Goal: Information Seeking & Learning: Learn about a topic

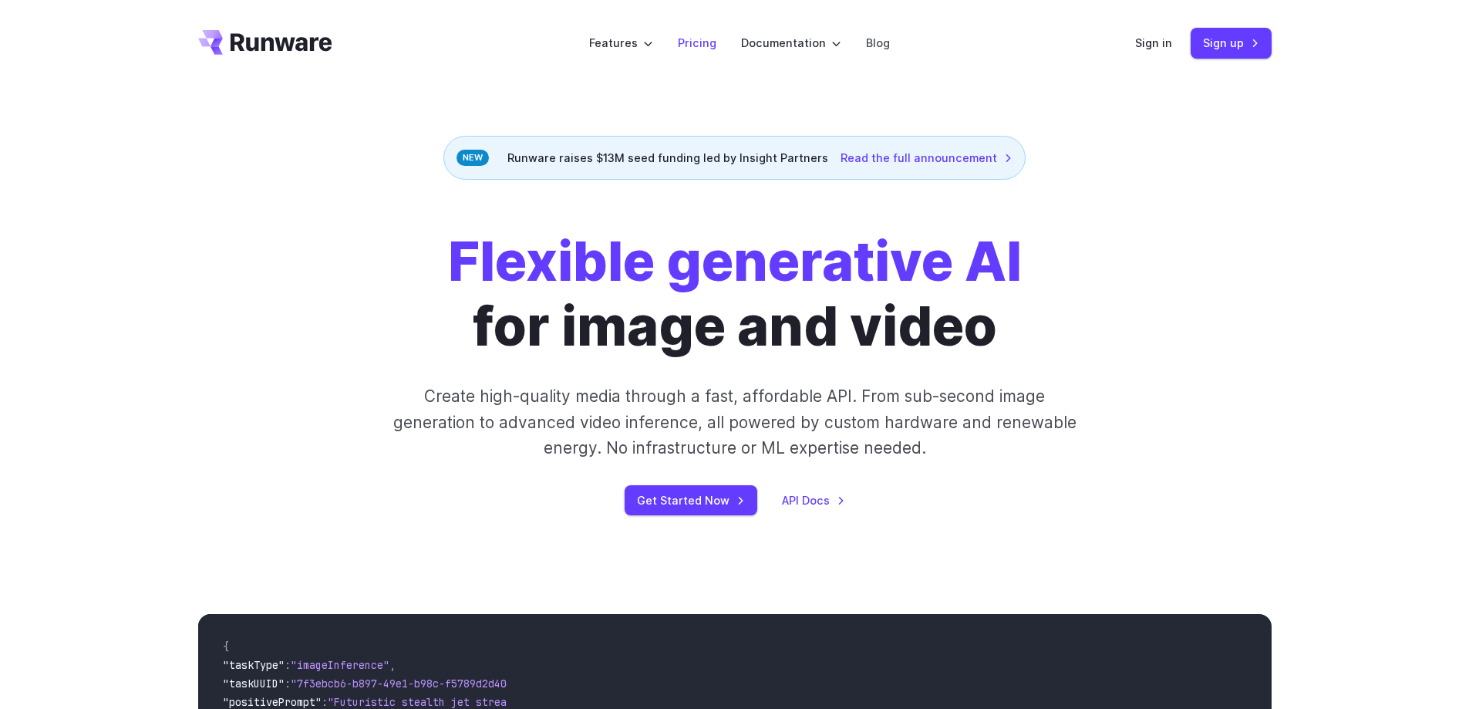
click at [705, 46] on link "Pricing" at bounding box center [697, 43] width 39 height 18
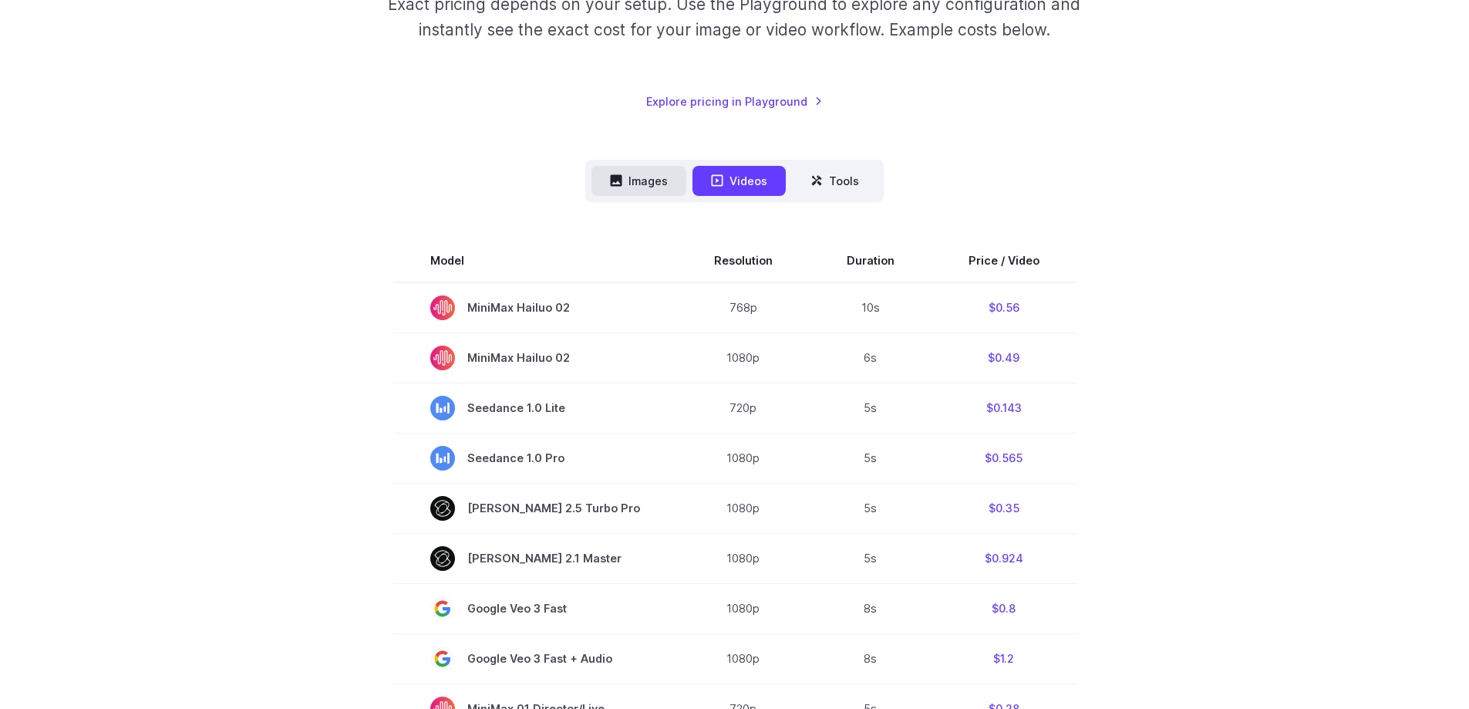
click at [645, 182] on button "Images" at bounding box center [639, 181] width 95 height 30
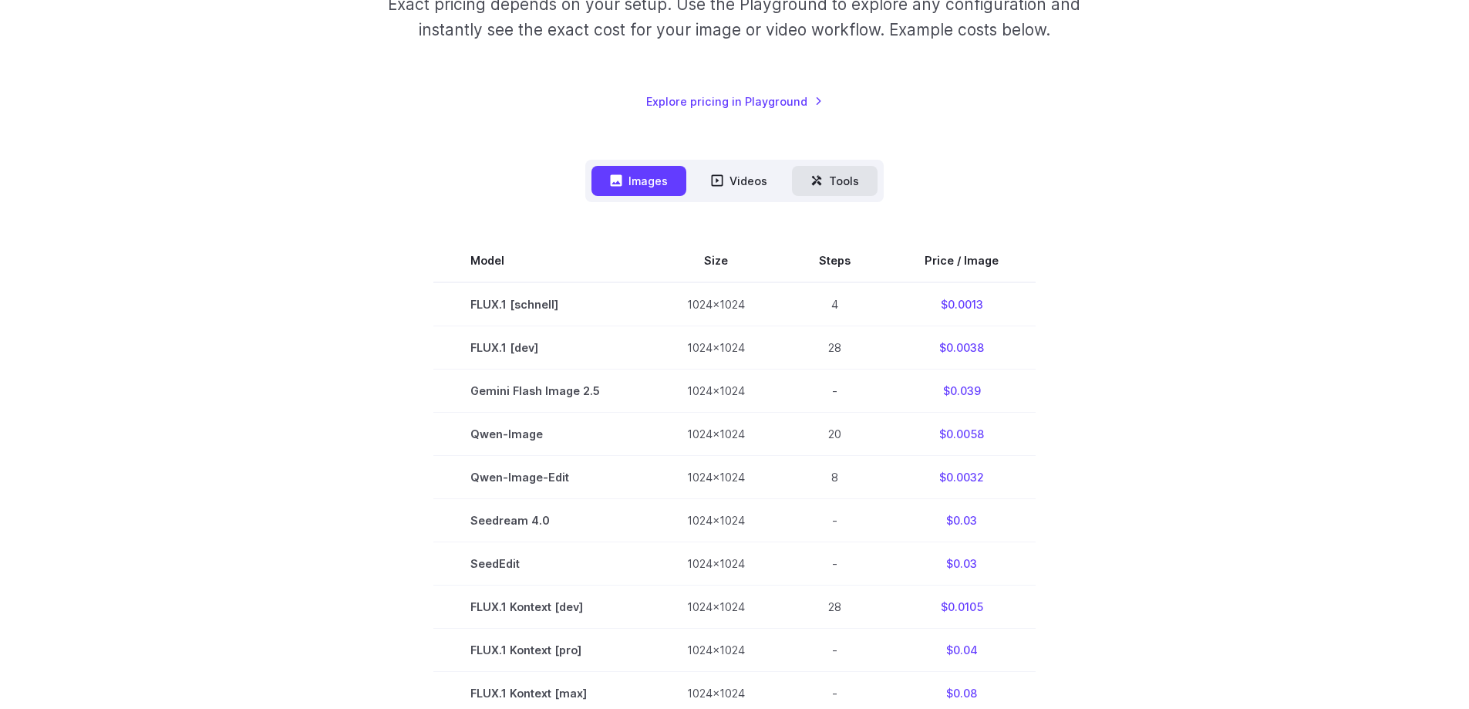
click at [848, 180] on button "Tools" at bounding box center [835, 181] width 86 height 30
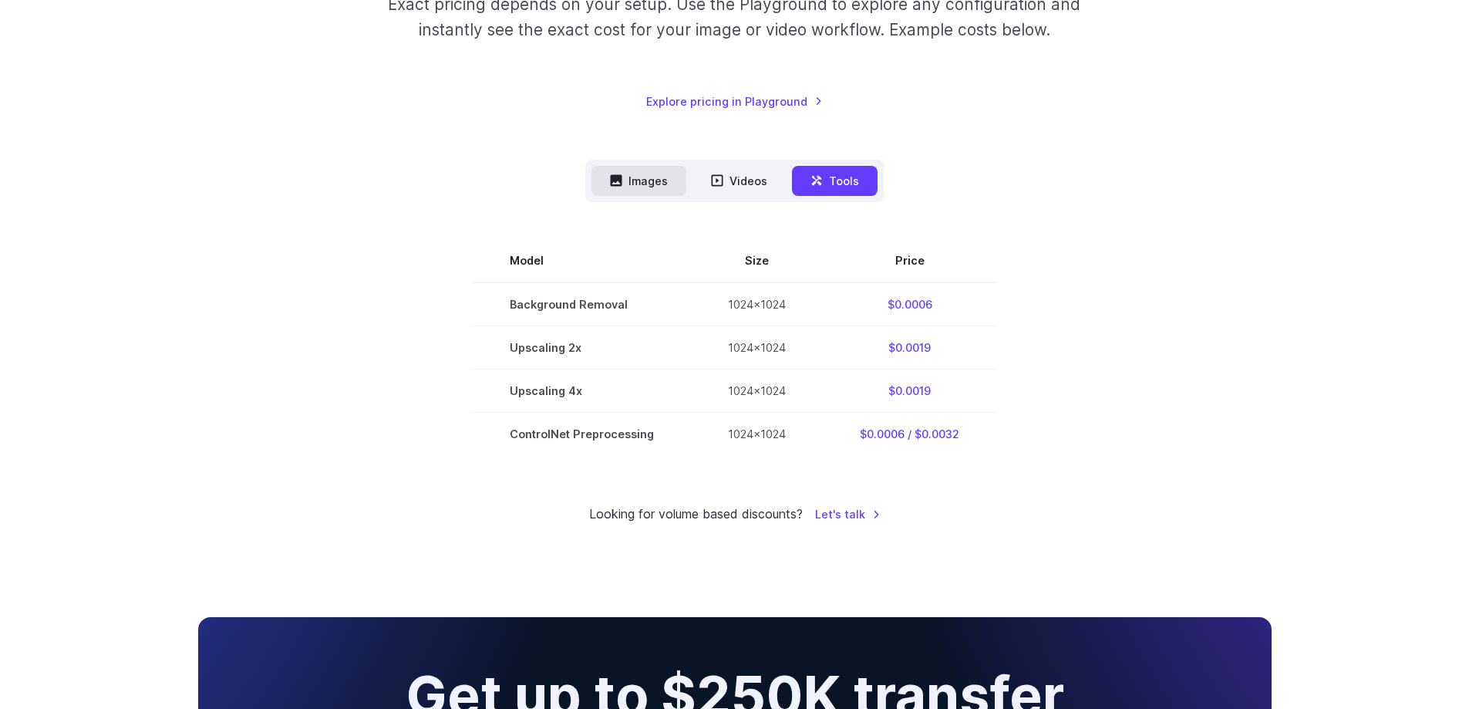
click at [639, 181] on button "Images" at bounding box center [639, 181] width 95 height 30
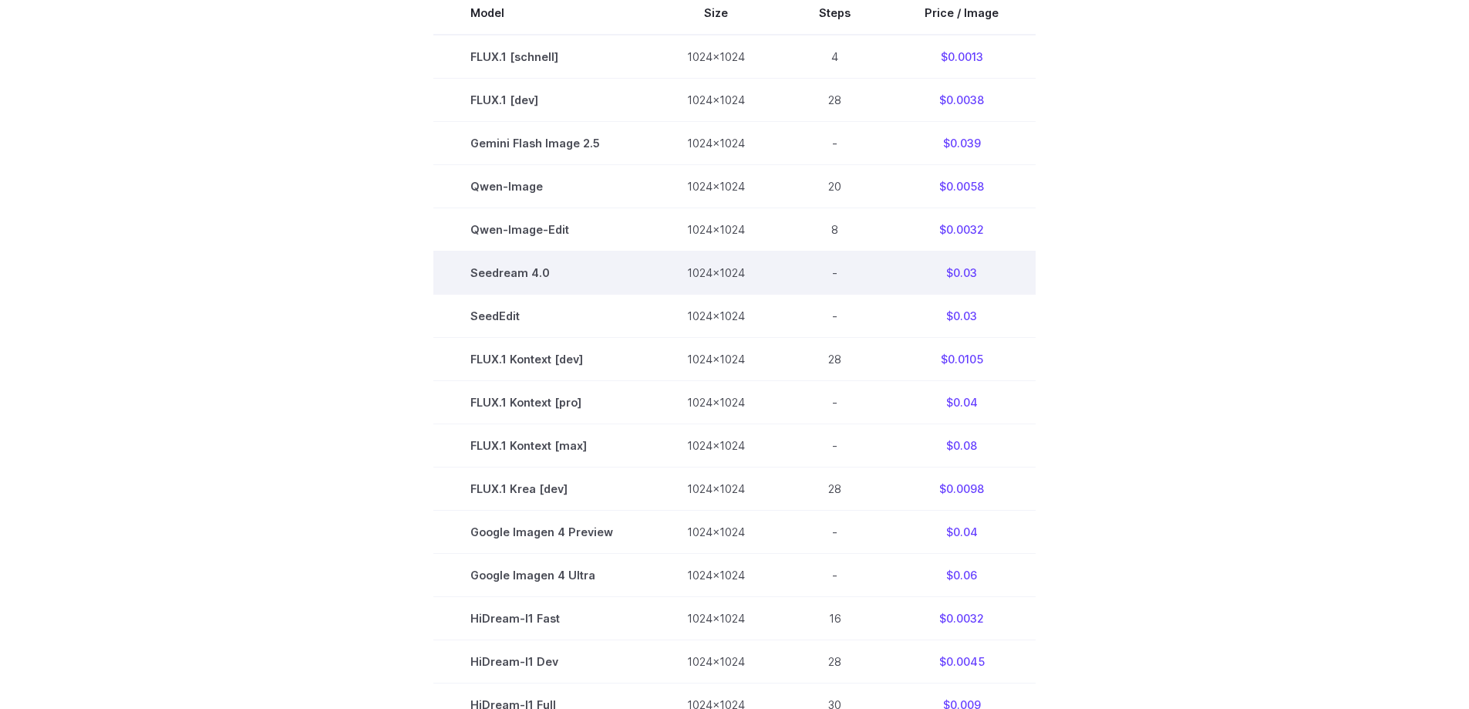
scroll to position [565, 0]
